Goal: Information Seeking & Learning: Learn about a topic

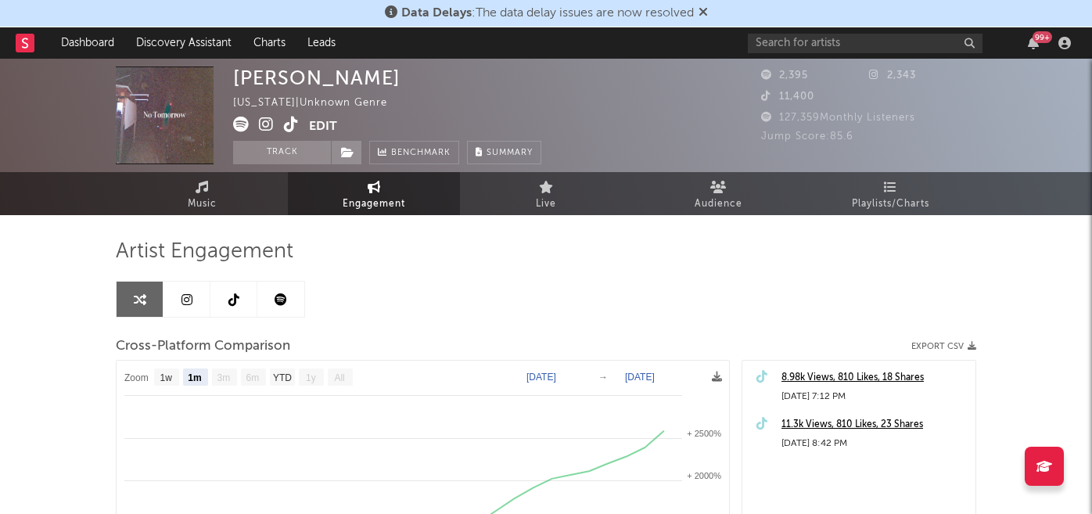
select select "1m"
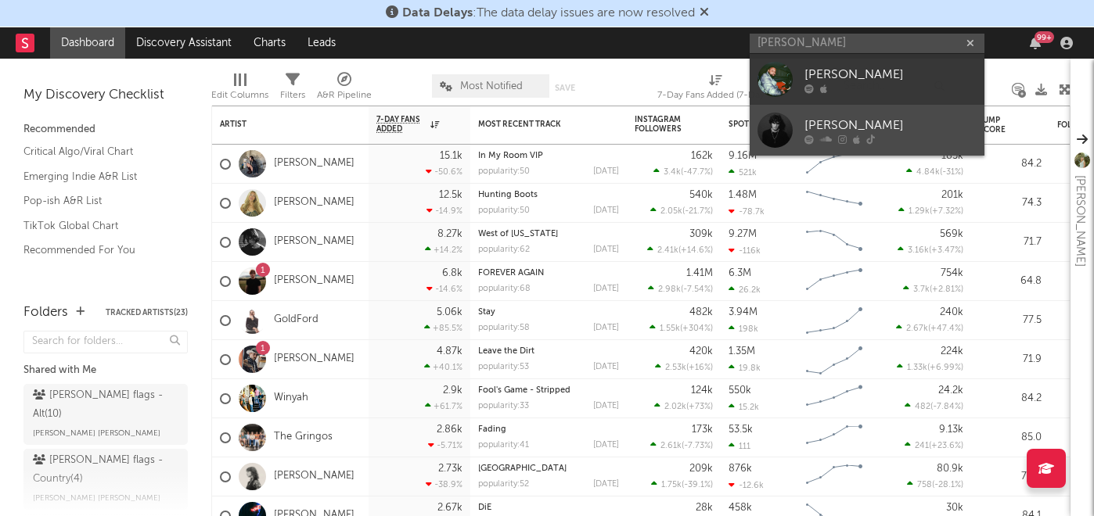
type input "[PERSON_NAME]"
click at [841, 121] on div "[PERSON_NAME]" at bounding box center [890, 125] width 172 height 19
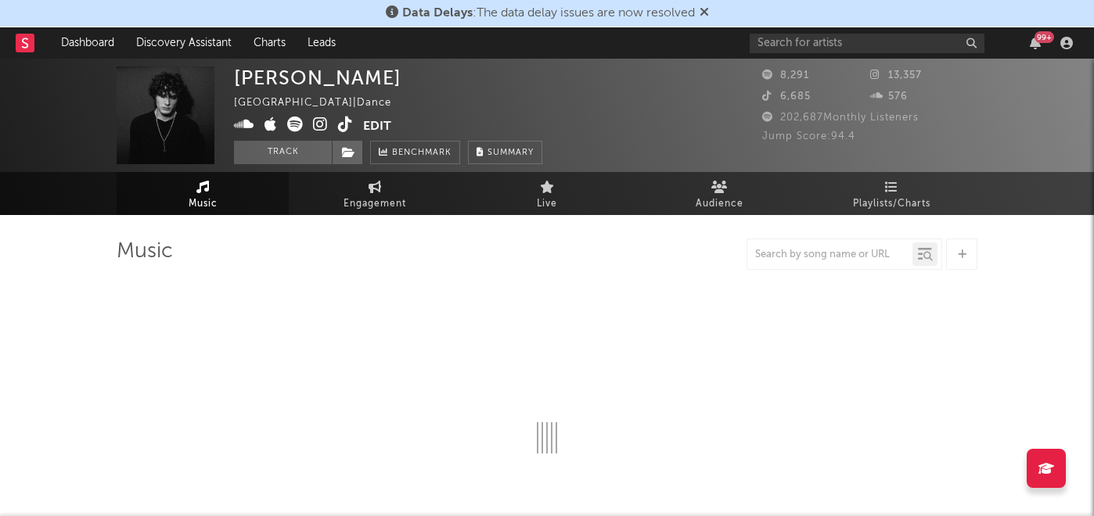
select select "6m"
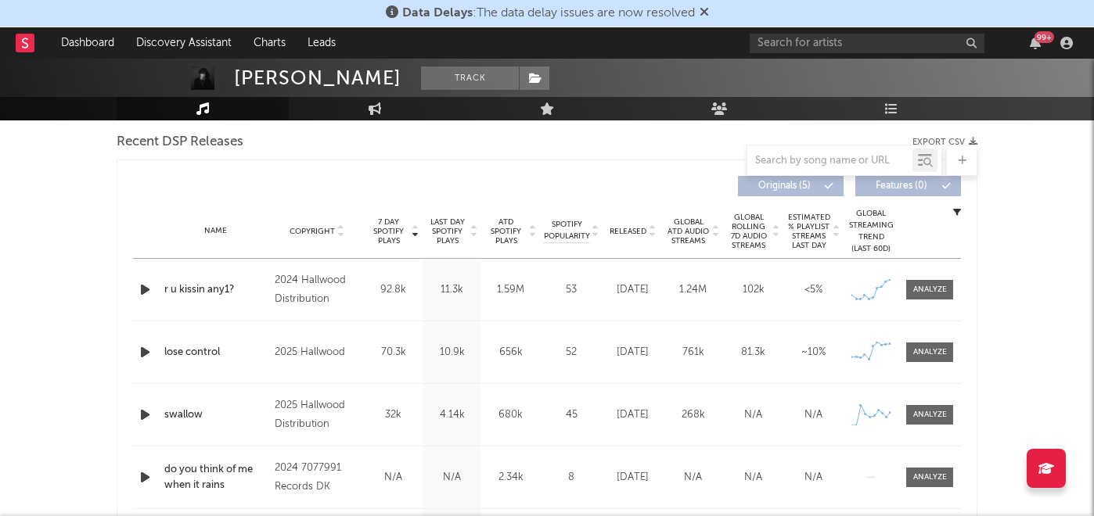
scroll to position [553, 0]
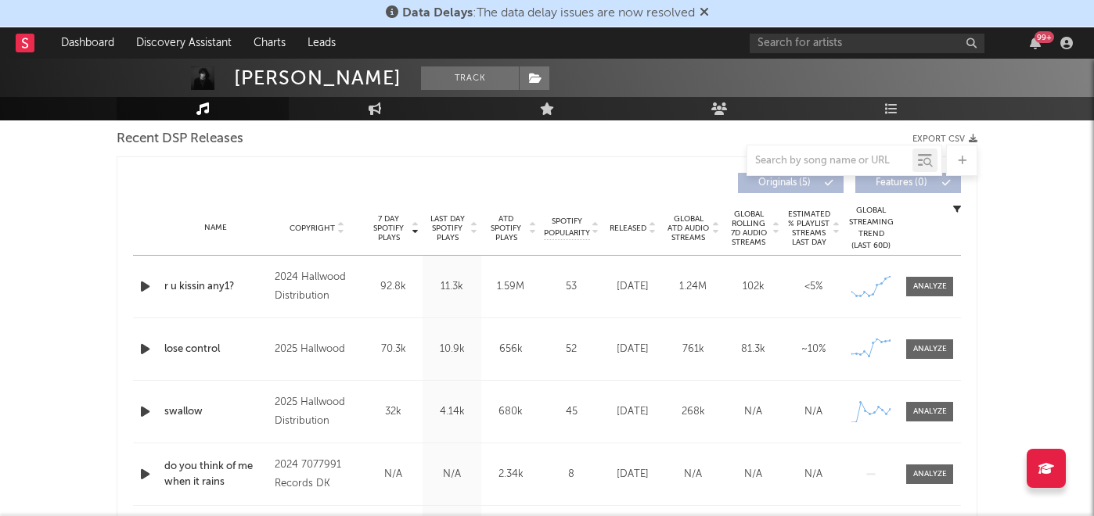
click at [623, 225] on span "Released" at bounding box center [628, 228] width 37 height 9
click at [399, 225] on span "7 Day Spotify Plays" at bounding box center [388, 228] width 41 height 28
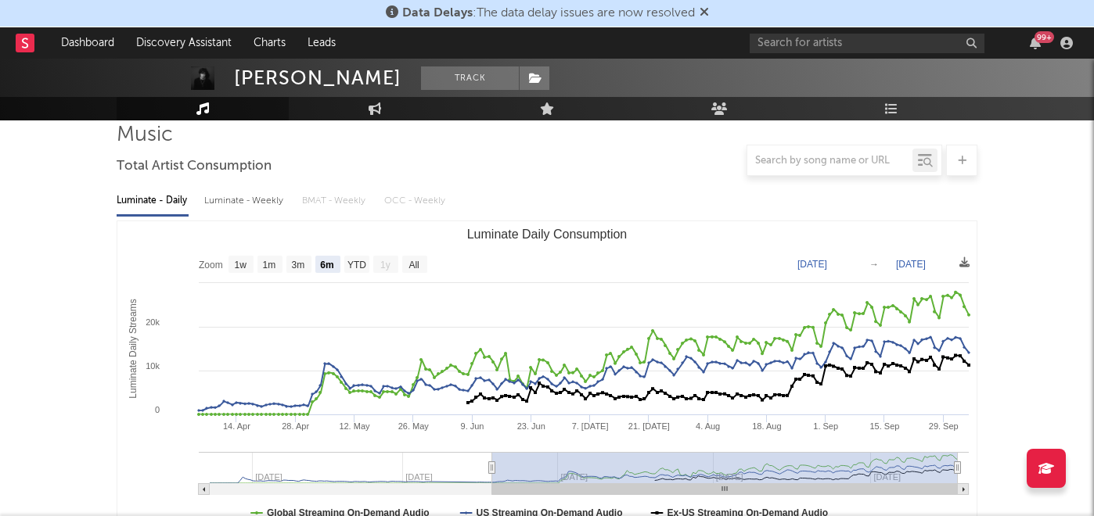
scroll to position [105, 0]
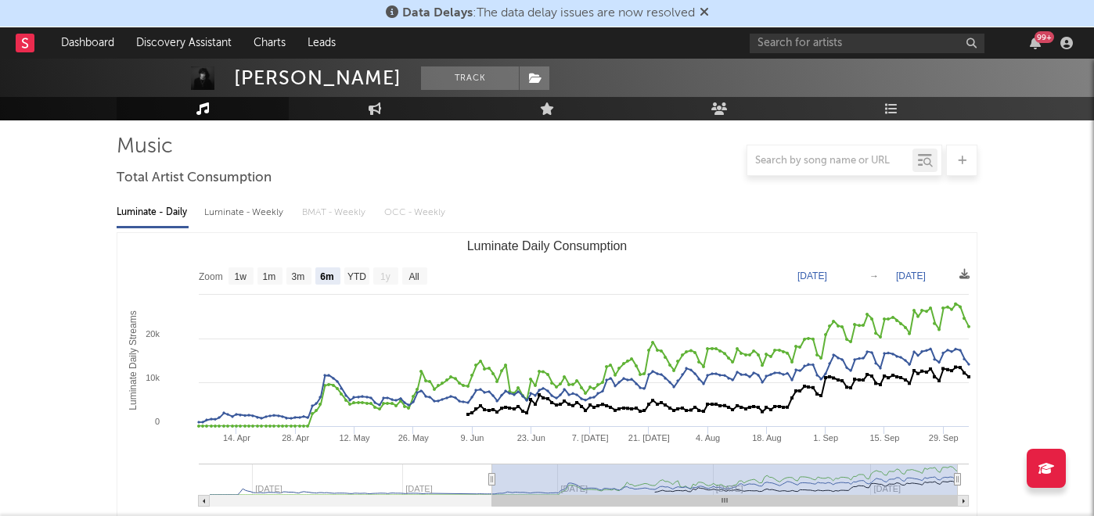
click at [225, 207] on div "Luminate - Weekly" at bounding box center [245, 213] width 82 height 27
select select "6m"
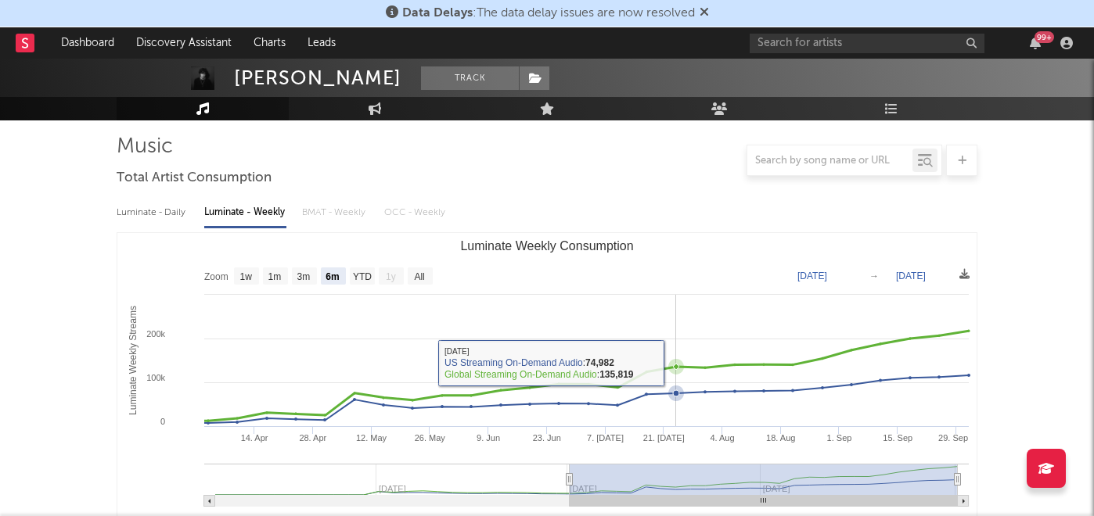
scroll to position [0, 0]
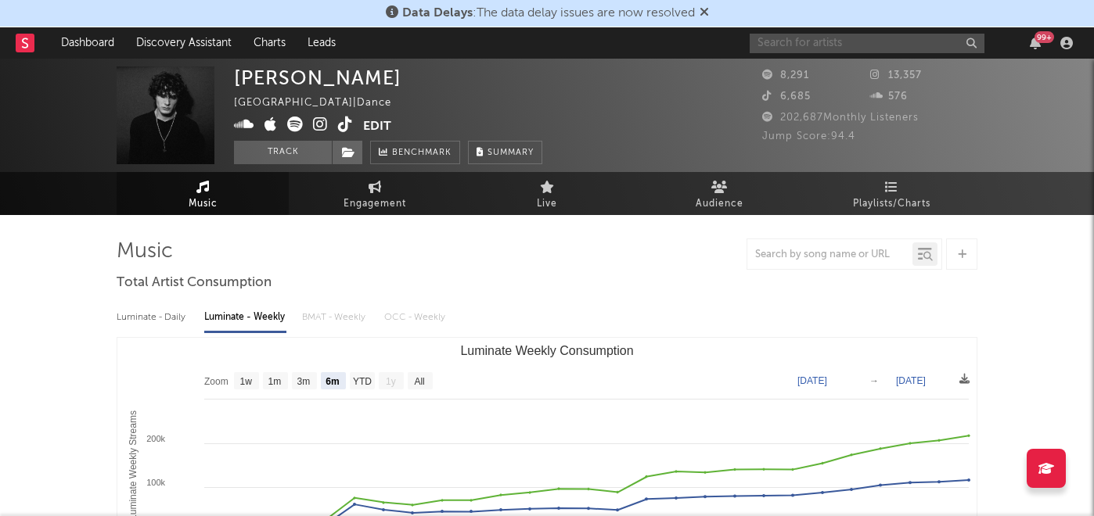
click at [822, 49] on input "text" at bounding box center [867, 44] width 235 height 20
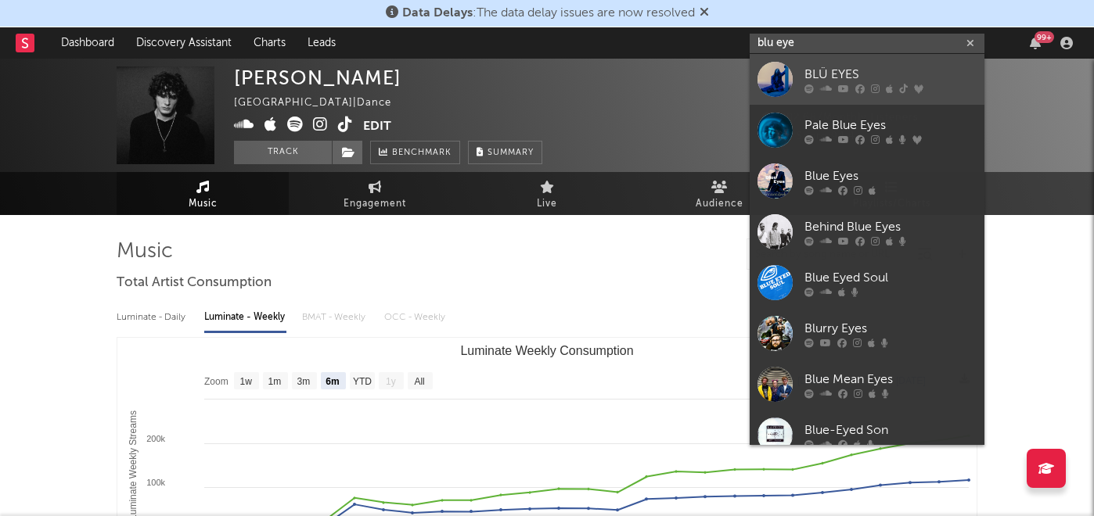
type input "blu eye"
click at [829, 84] on icon at bounding box center [826, 88] width 12 height 9
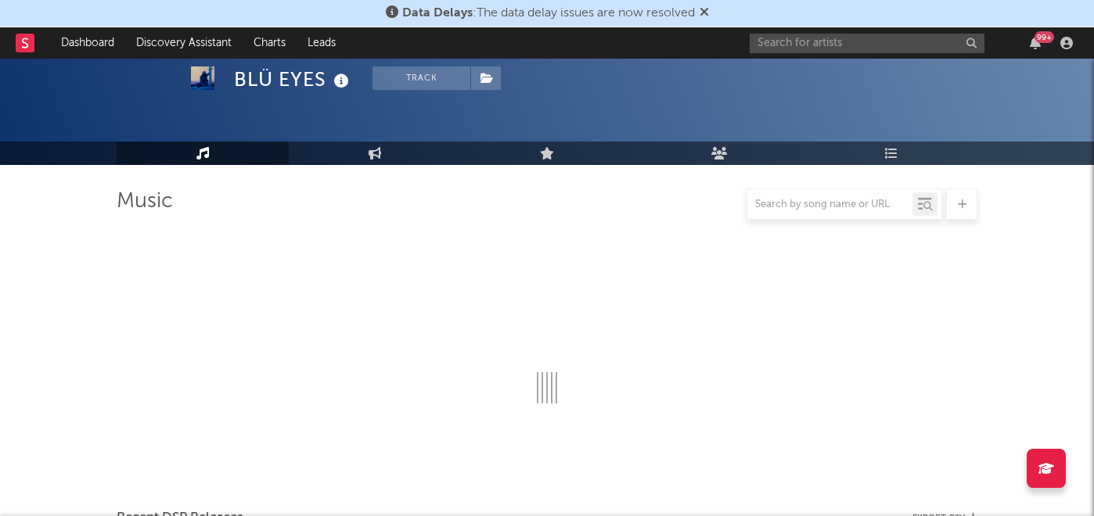
scroll to position [207, 0]
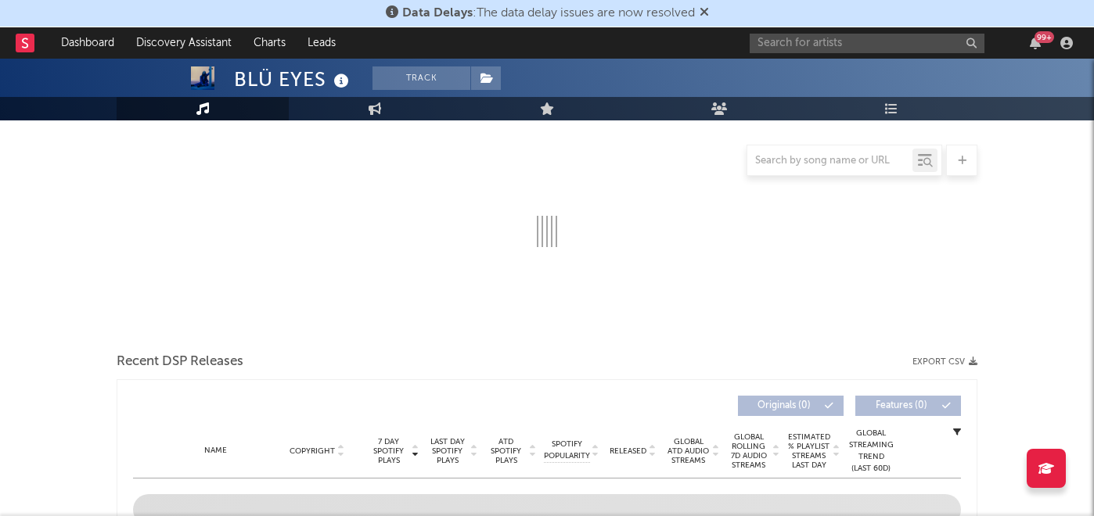
select select "6m"
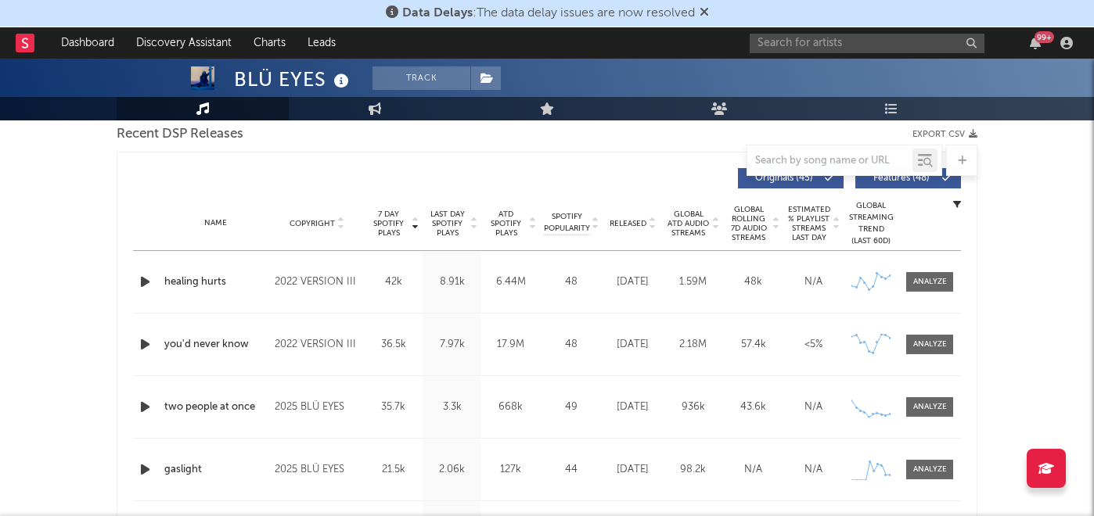
scroll to position [562, 0]
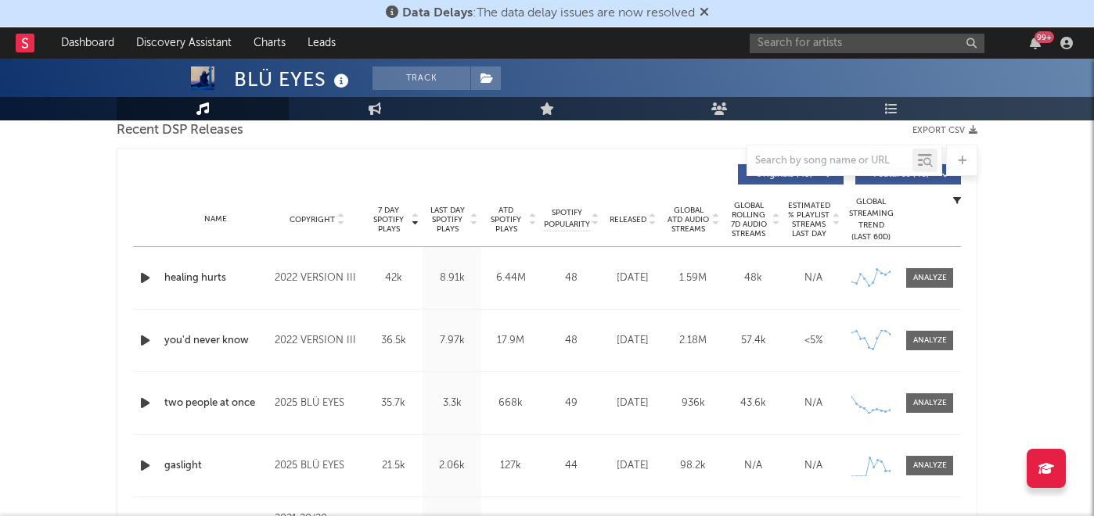
click at [631, 221] on span "Released" at bounding box center [628, 219] width 37 height 9
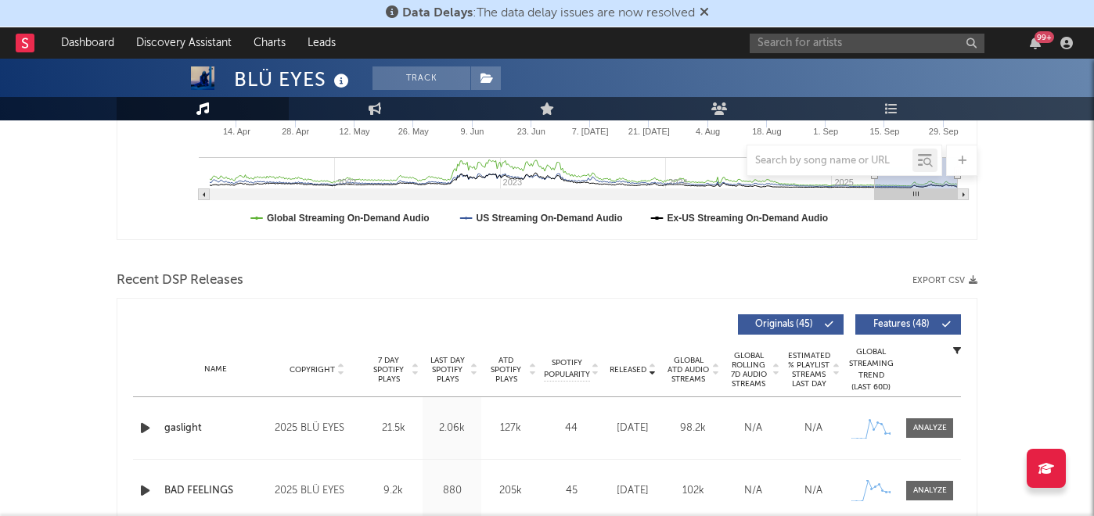
scroll to position [233, 0]
